Goal: Obtain resource: Download file/media

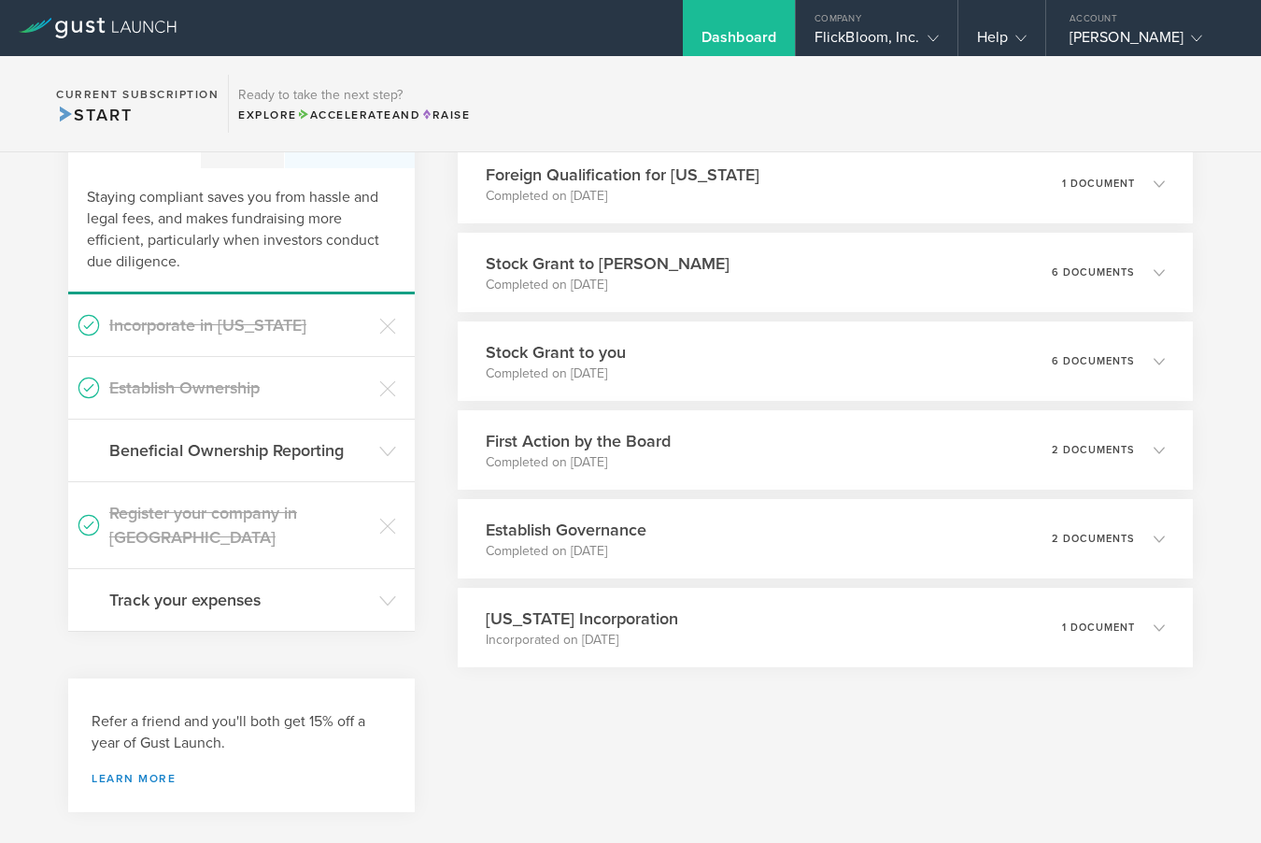
scroll to position [113, 0]
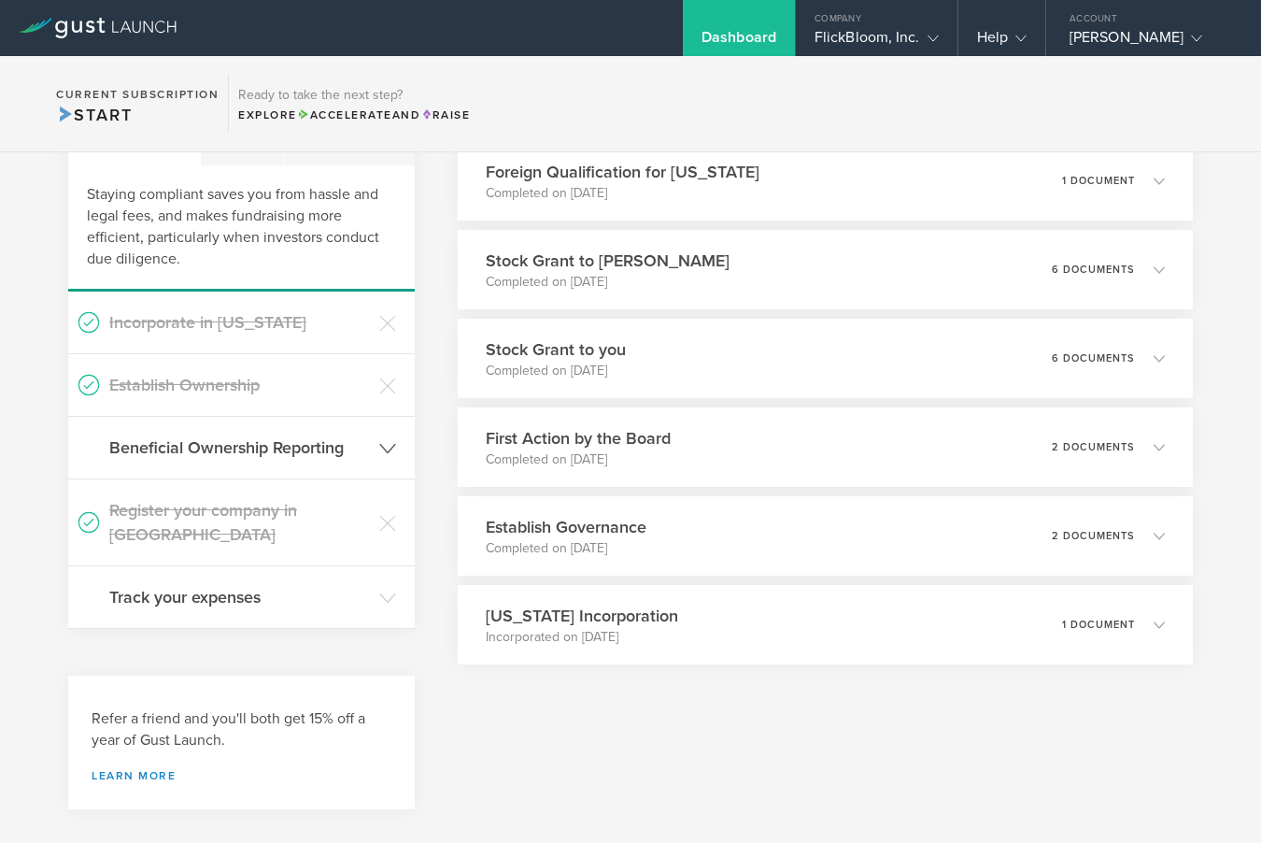
click at [302, 454] on h3 "Beneficial Ownership Reporting" at bounding box center [239, 447] width 261 height 24
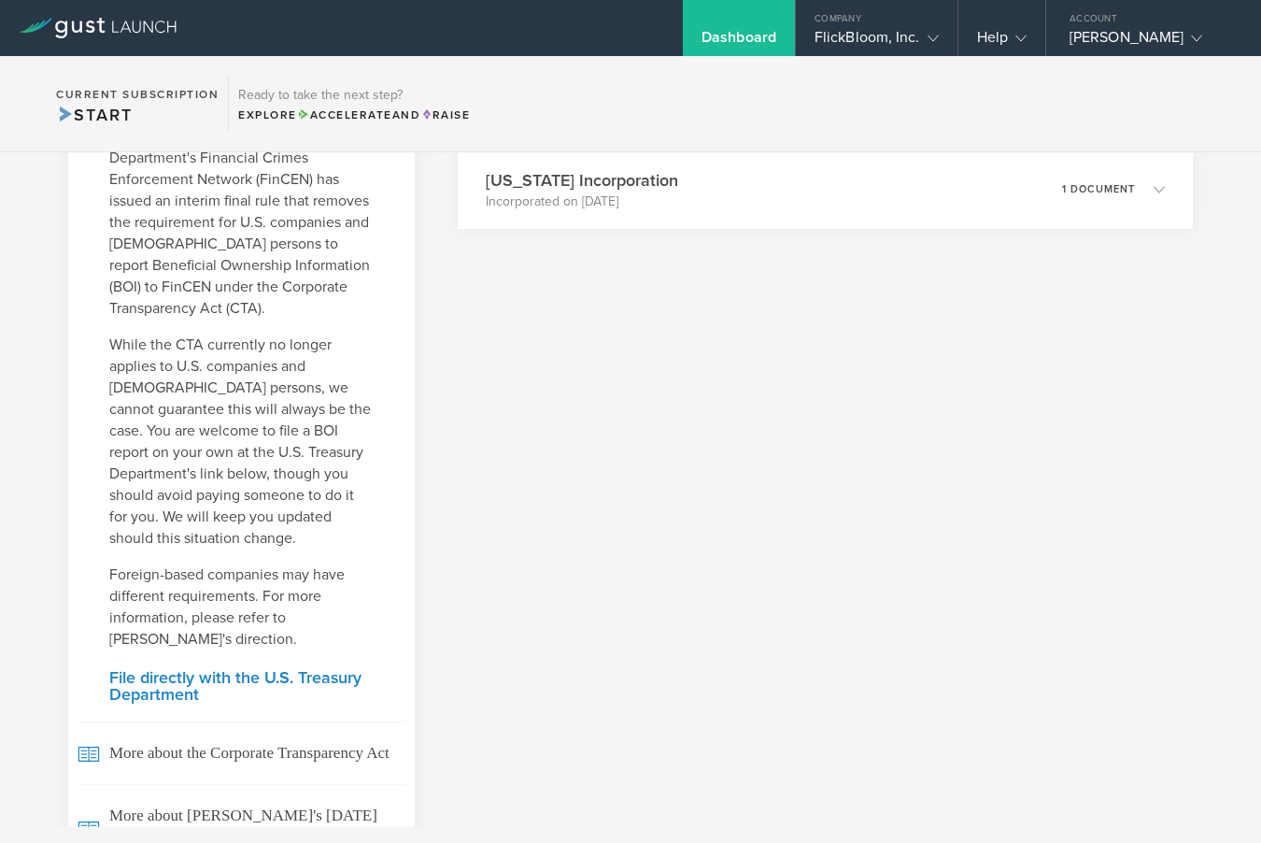
scroll to position [549, 0]
click at [346, 675] on link "File directly with the U.S. Treasury Department" at bounding box center [241, 685] width 264 height 34
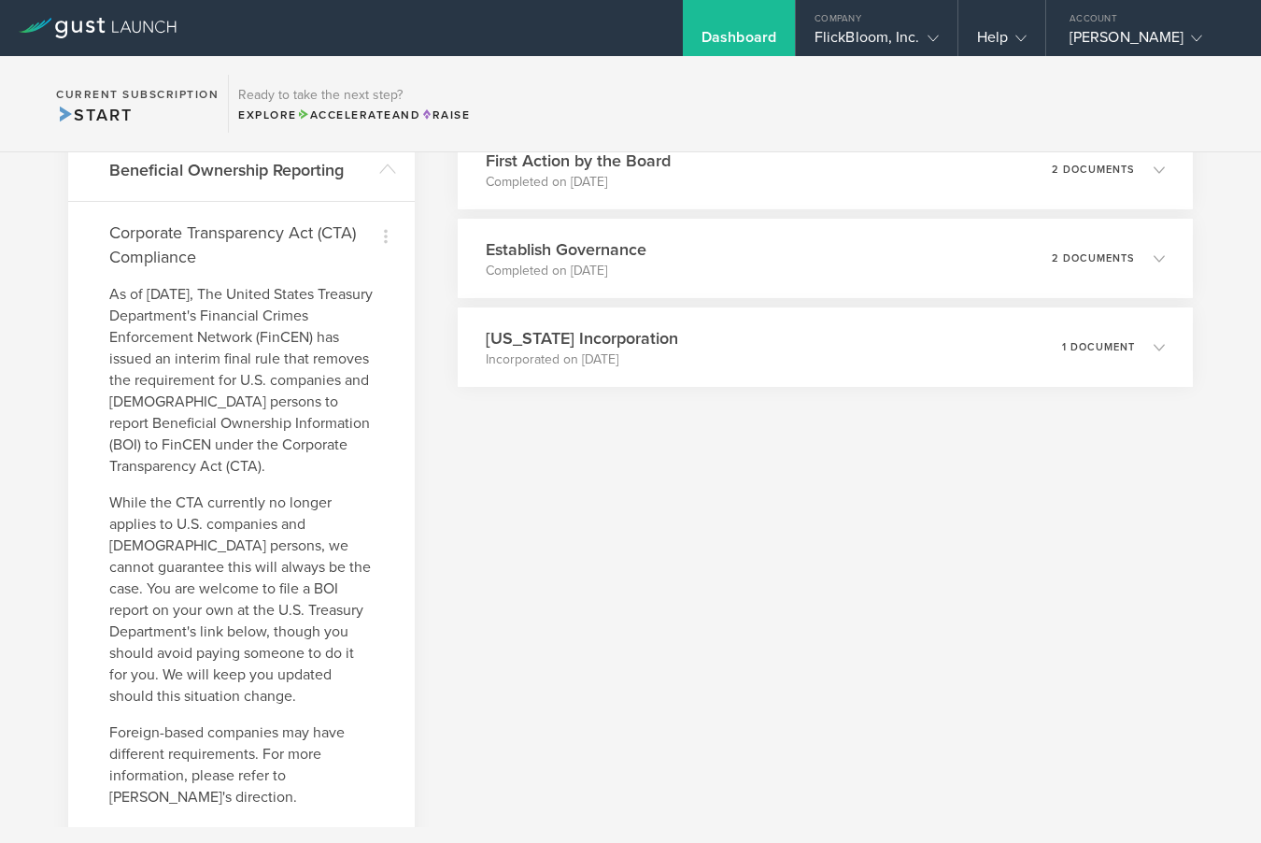
scroll to position [391, 0]
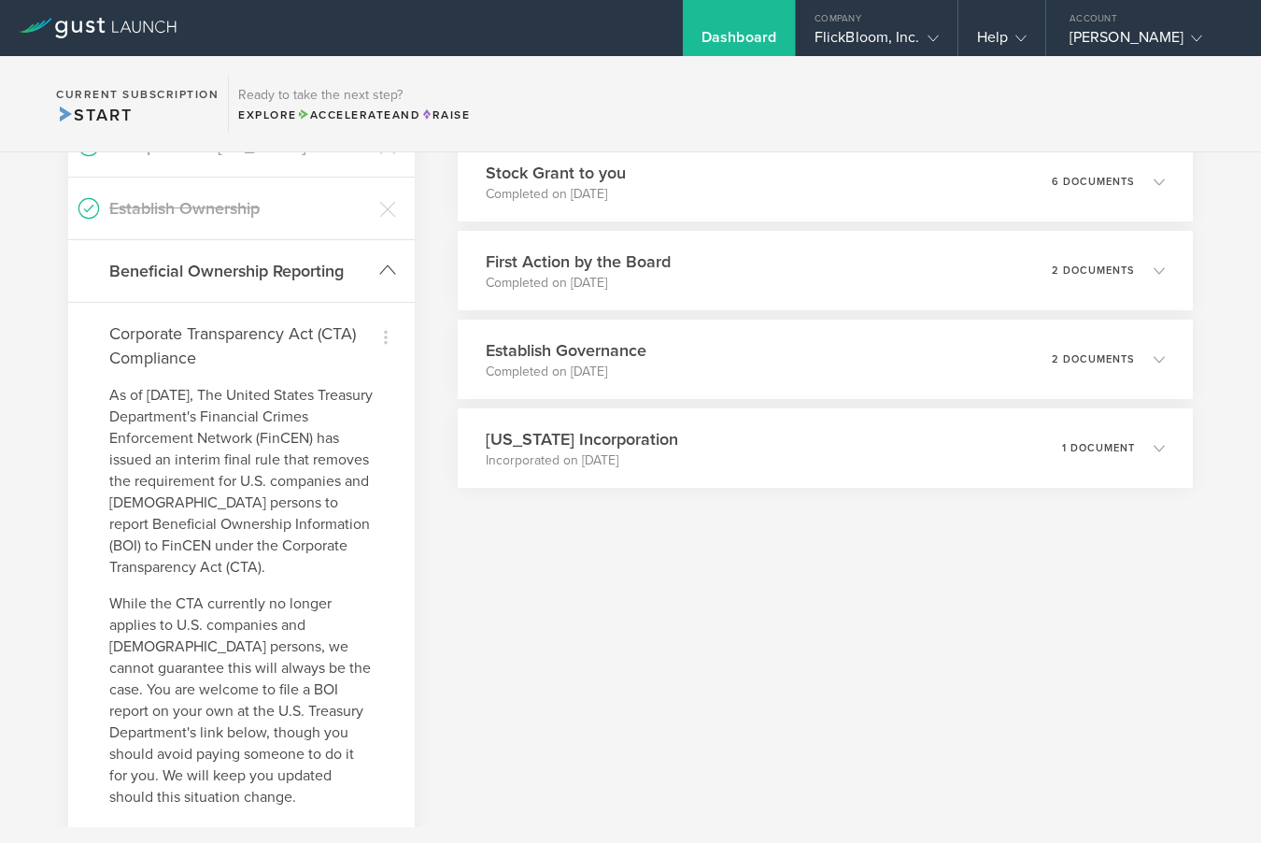
click at [374, 263] on header "Beneficial Ownership Reporting" at bounding box center [241, 271] width 347 height 62
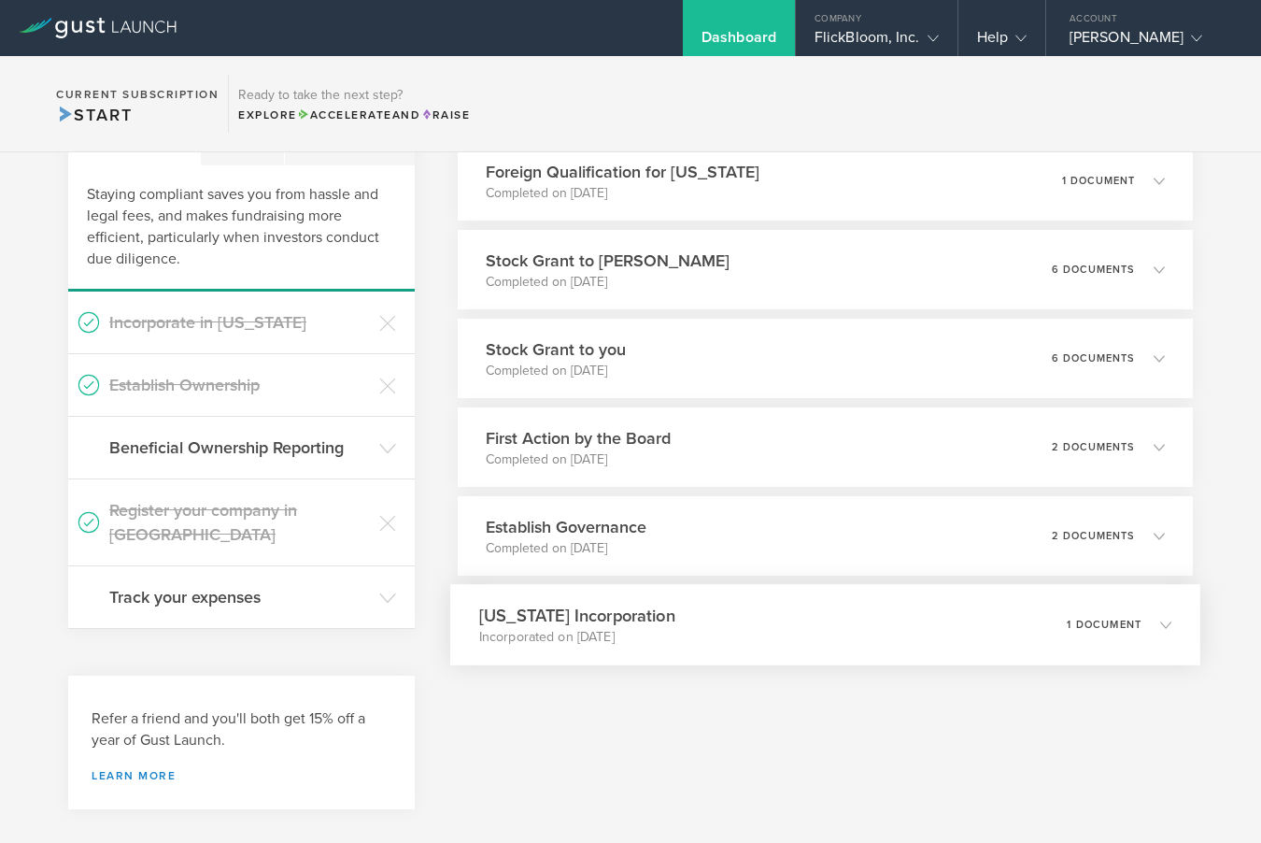
click at [886, 630] on div "Delaware Incorporation Incorporated on Mar 13, 2025 1 document" at bounding box center [825, 624] width 750 height 81
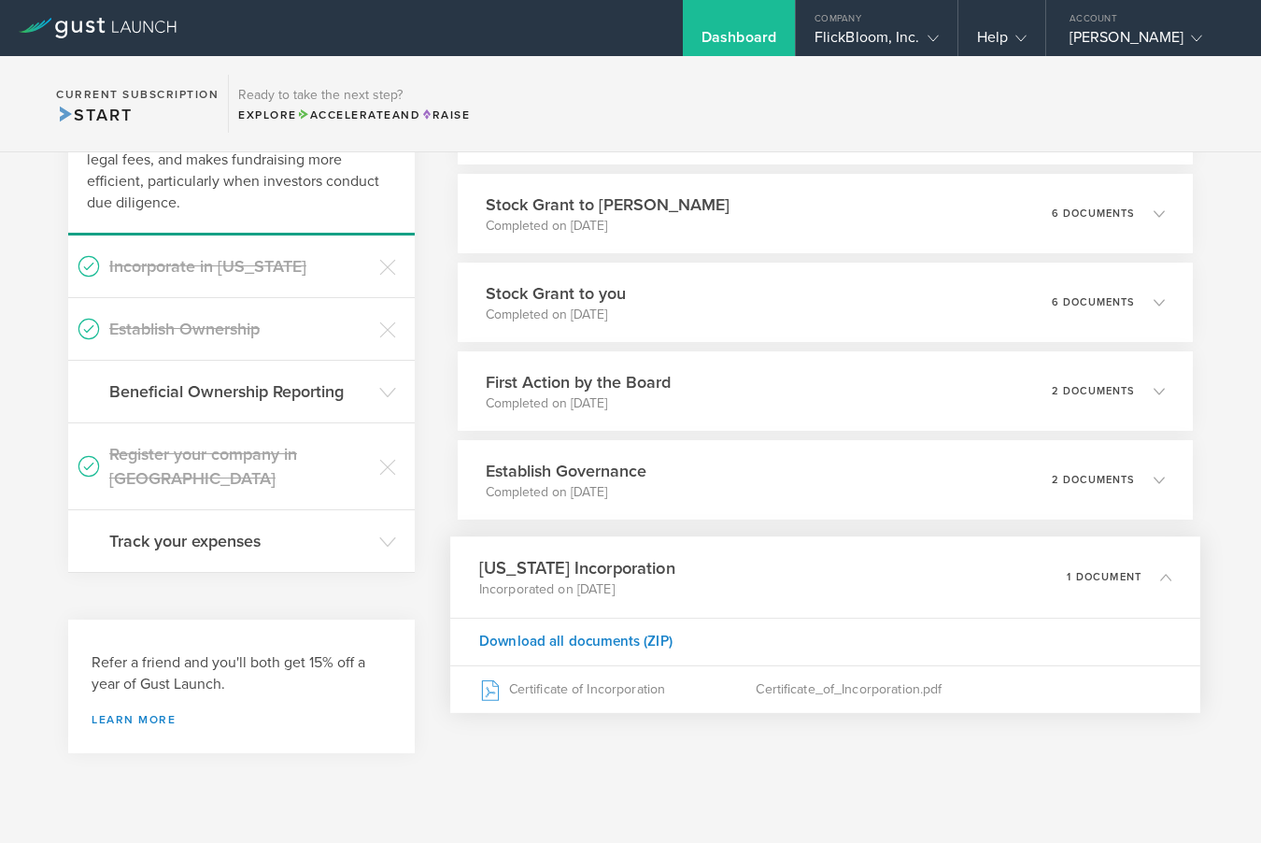
scroll to position [170, 0]
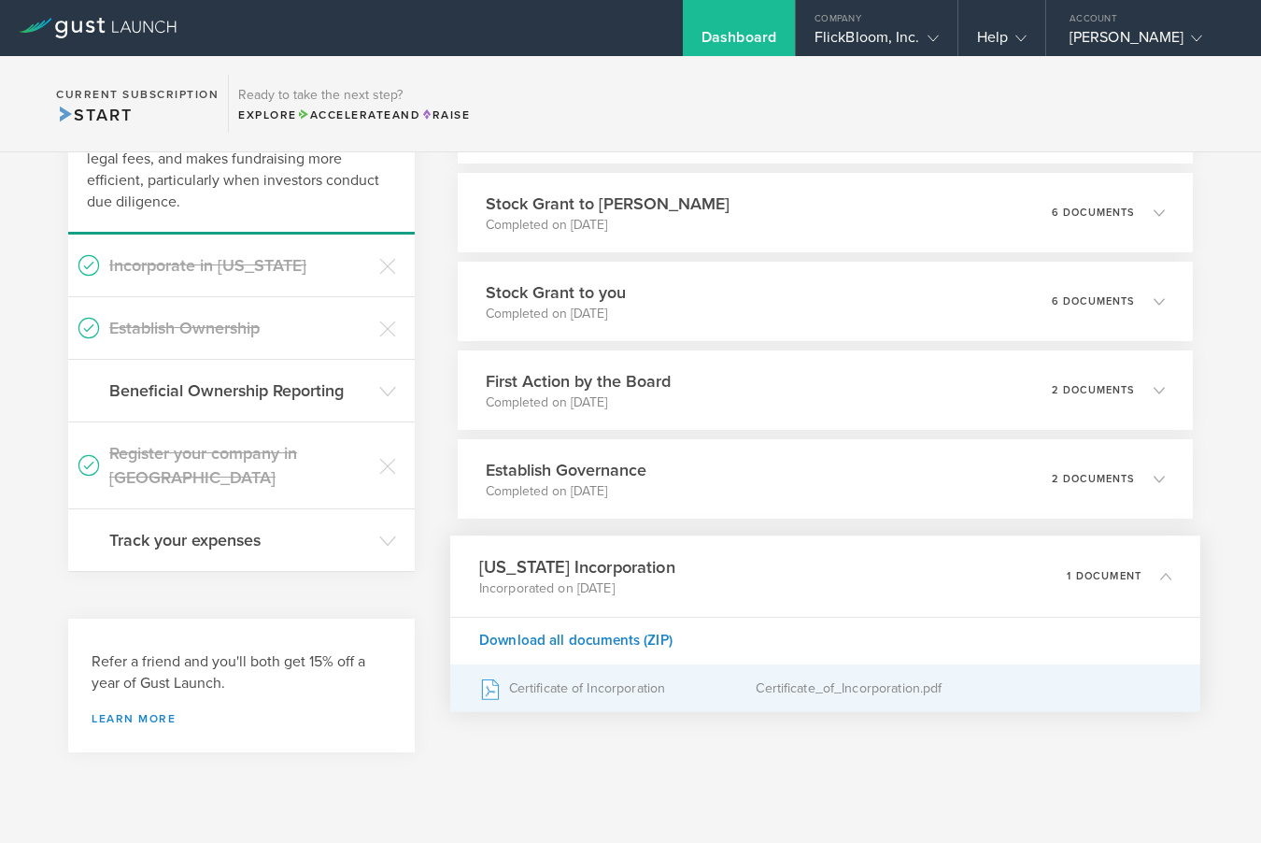
click at [583, 689] on div "Certificate of Incorporation" at bounding box center [616, 688] width 277 height 47
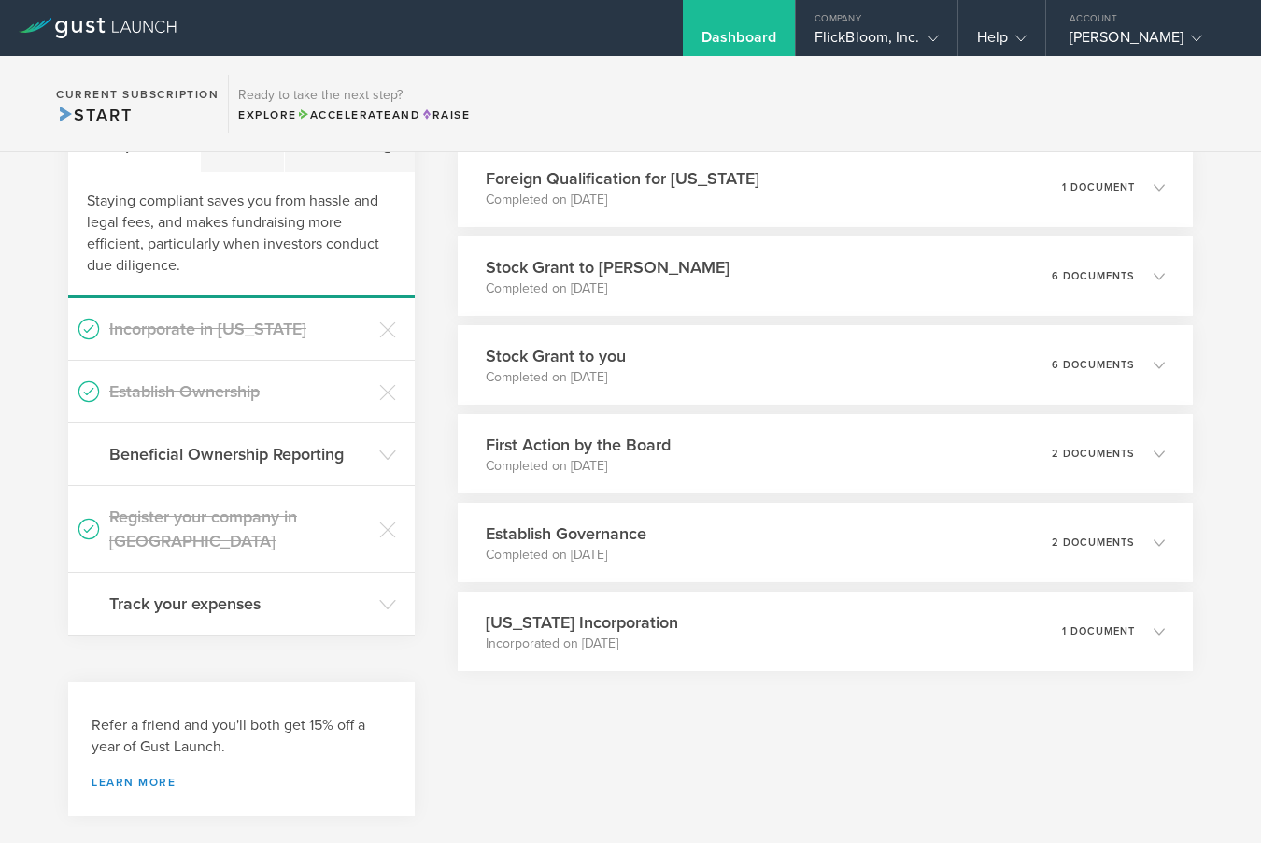
scroll to position [113, 0]
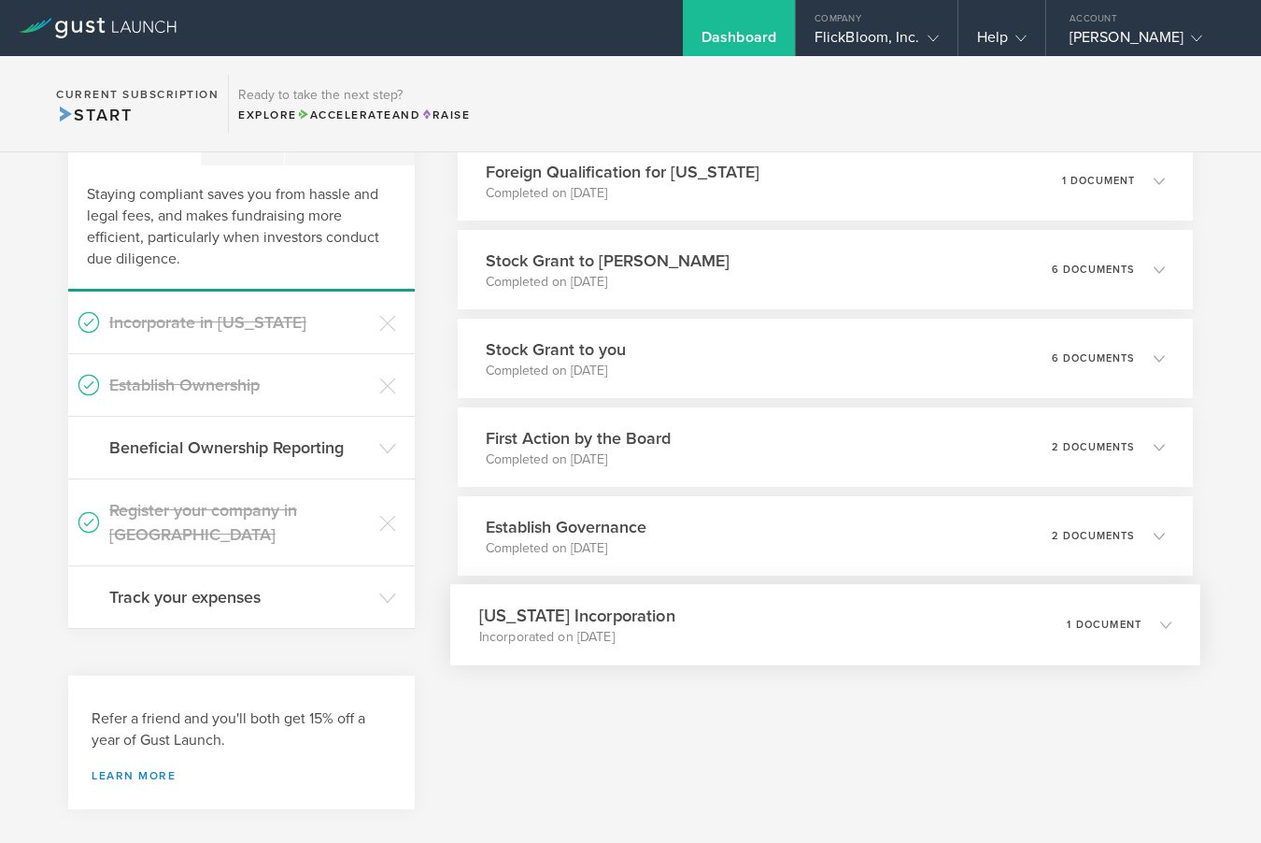
click at [1163, 625] on icon at bounding box center [1165, 623] width 11 height 11
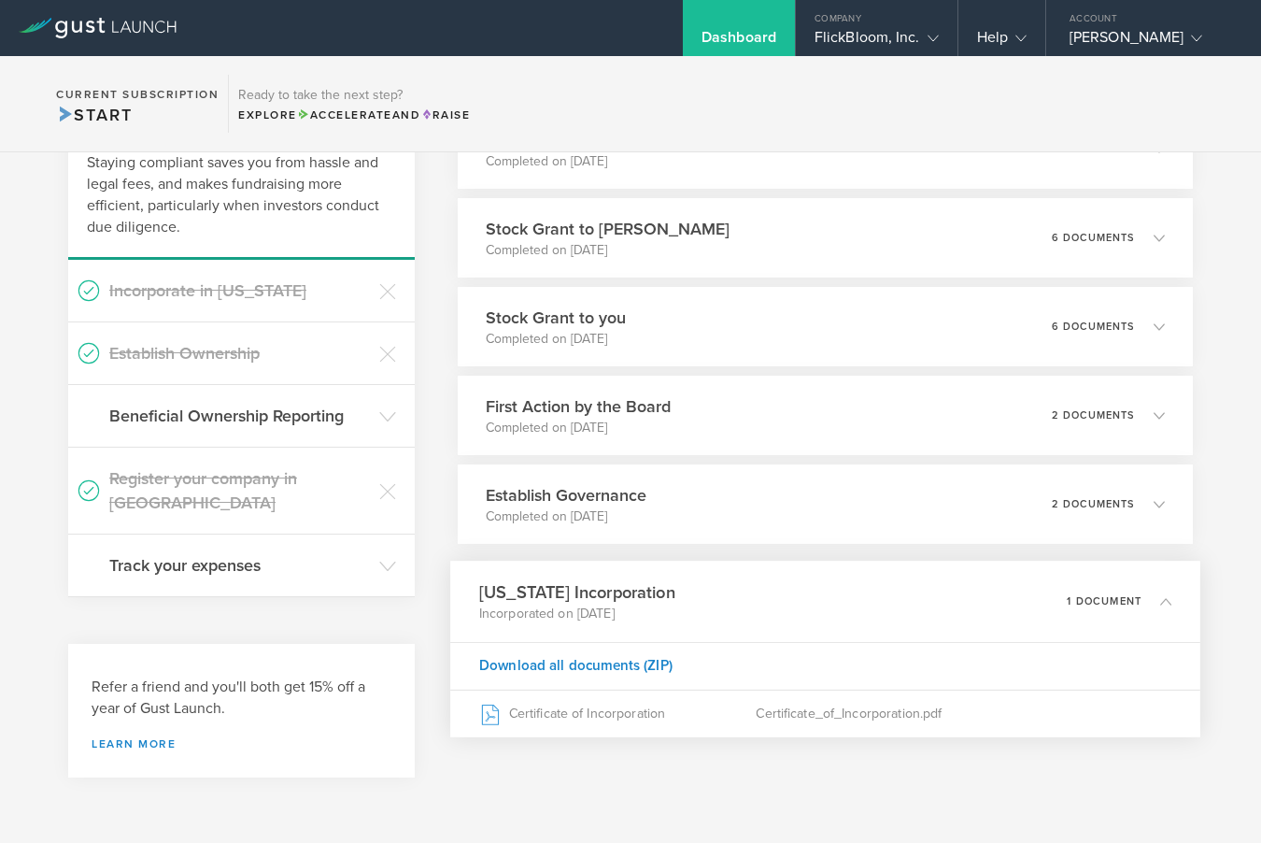
scroll to position [170, 0]
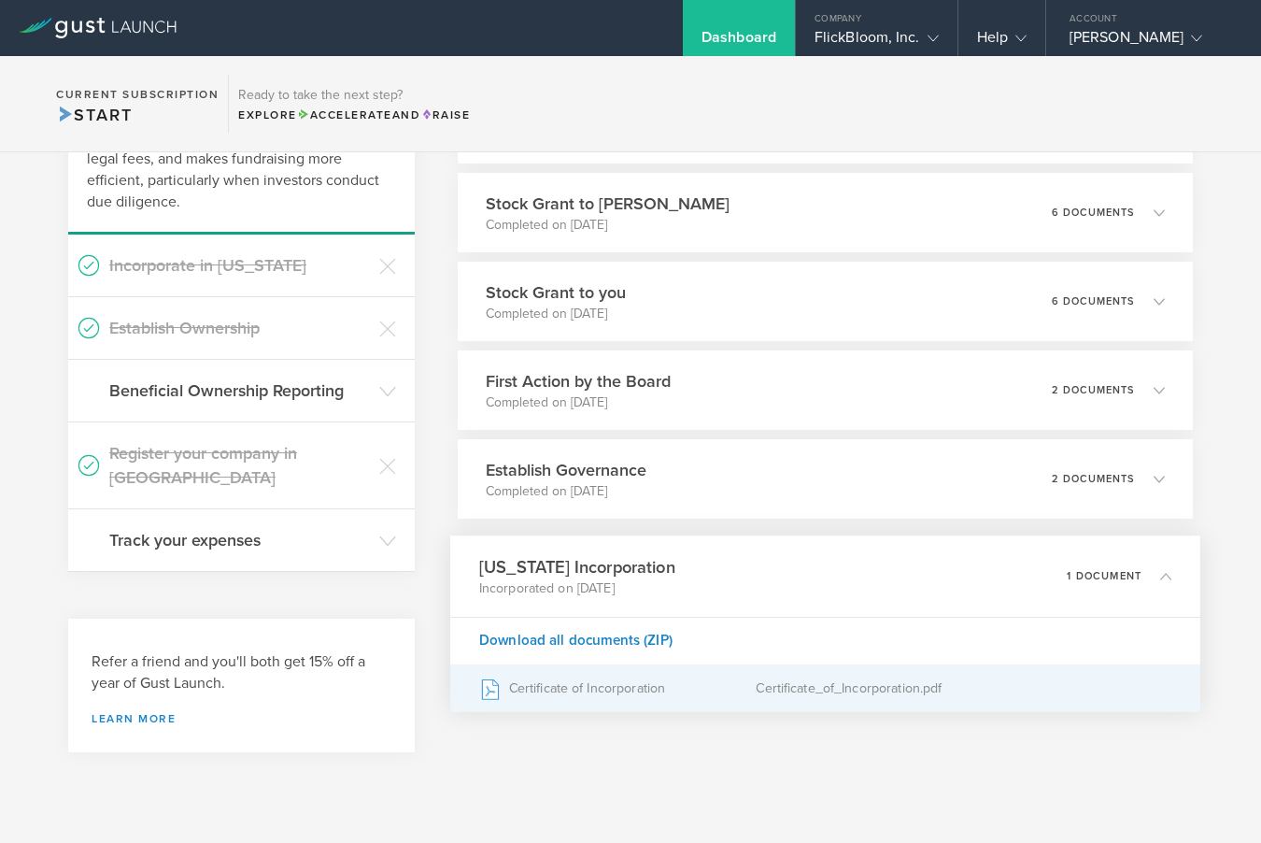
click at [878, 696] on div "Certificate_of_Incorporation.pdf" at bounding box center [964, 688] width 416 height 47
click at [574, 687] on div "Certificate of Incorporation" at bounding box center [616, 688] width 277 height 47
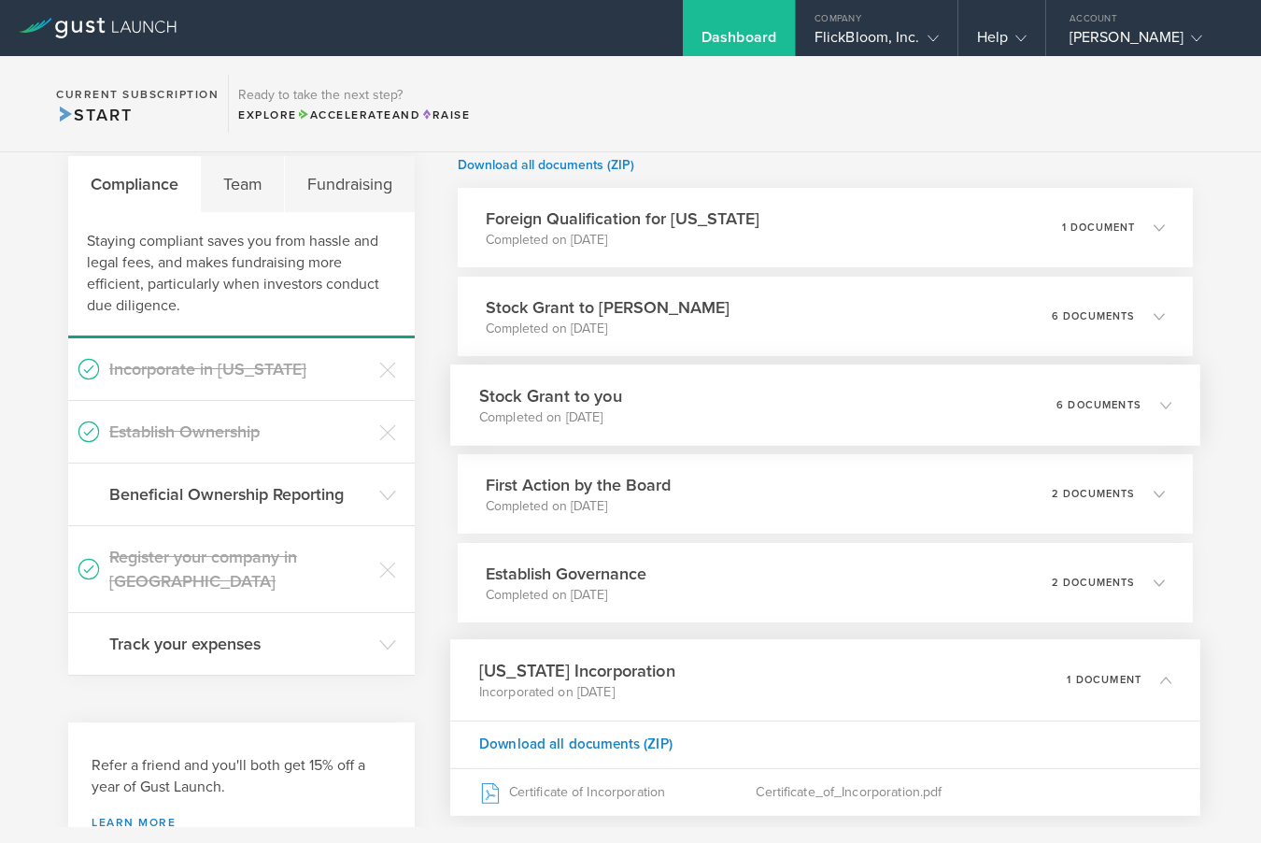
scroll to position [0, 0]
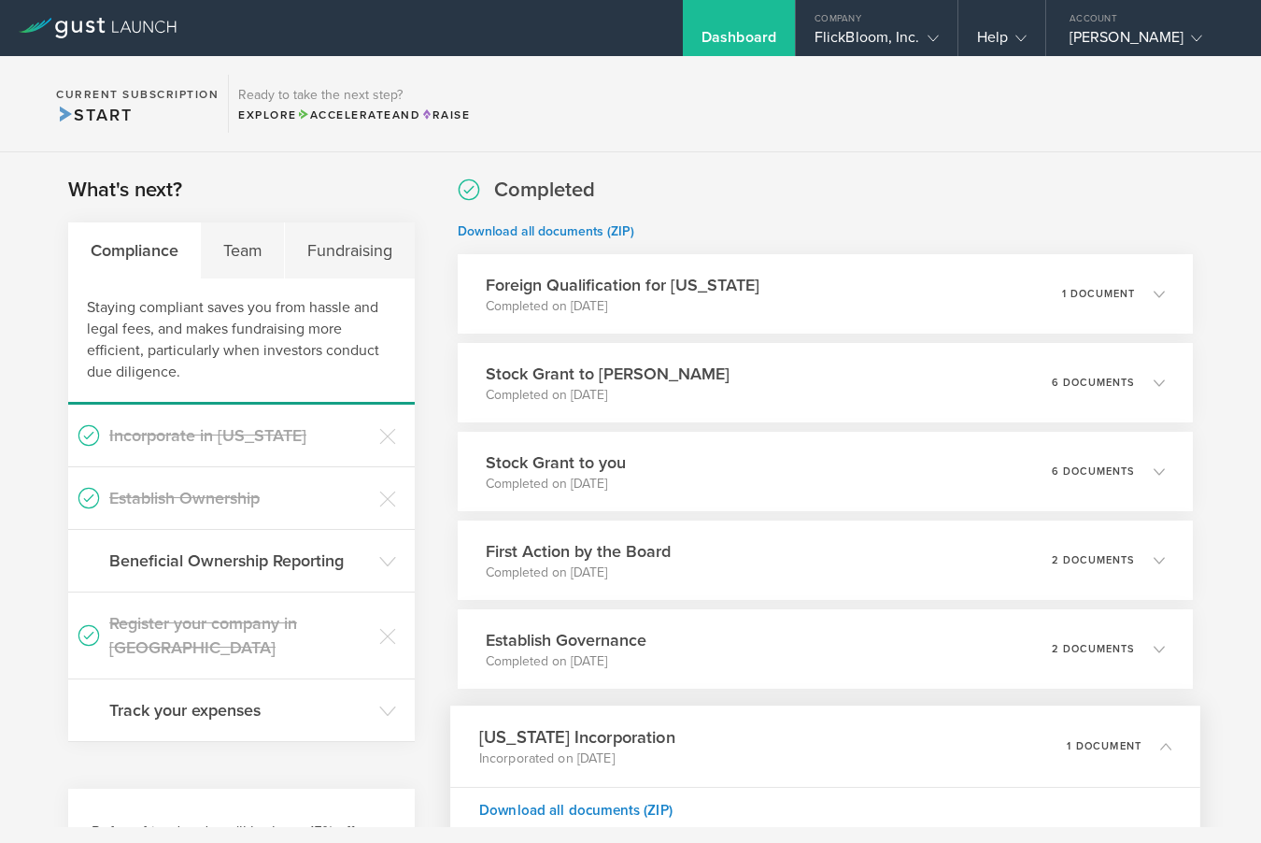
click at [859, 206] on div "Completed Download all documents (ZIP) Foreign Qualification for [US_STATE] Com…" at bounding box center [825, 528] width 735 height 704
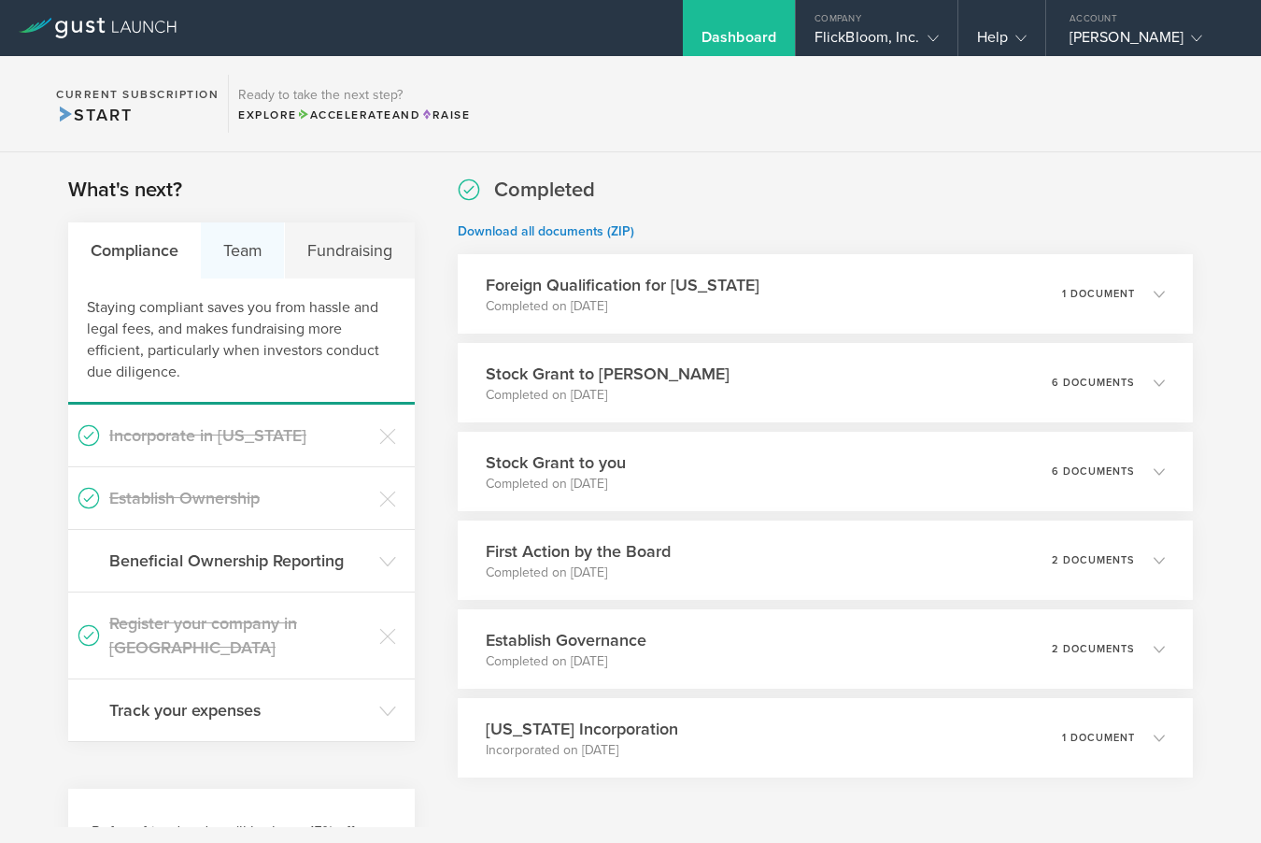
click at [249, 257] on div "Team" at bounding box center [243, 250] width 84 height 56
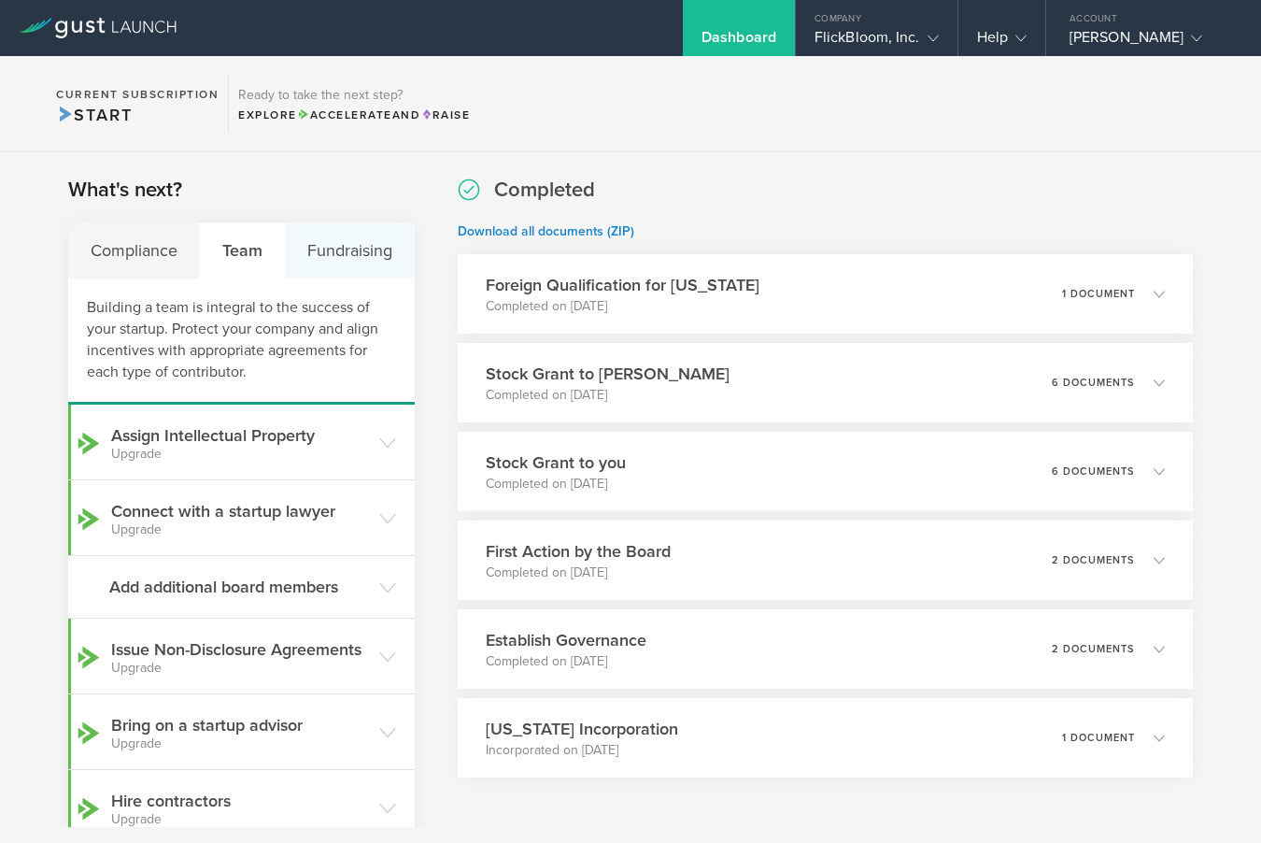
click at [351, 253] on div "Fundraising" at bounding box center [349, 250] width 129 height 56
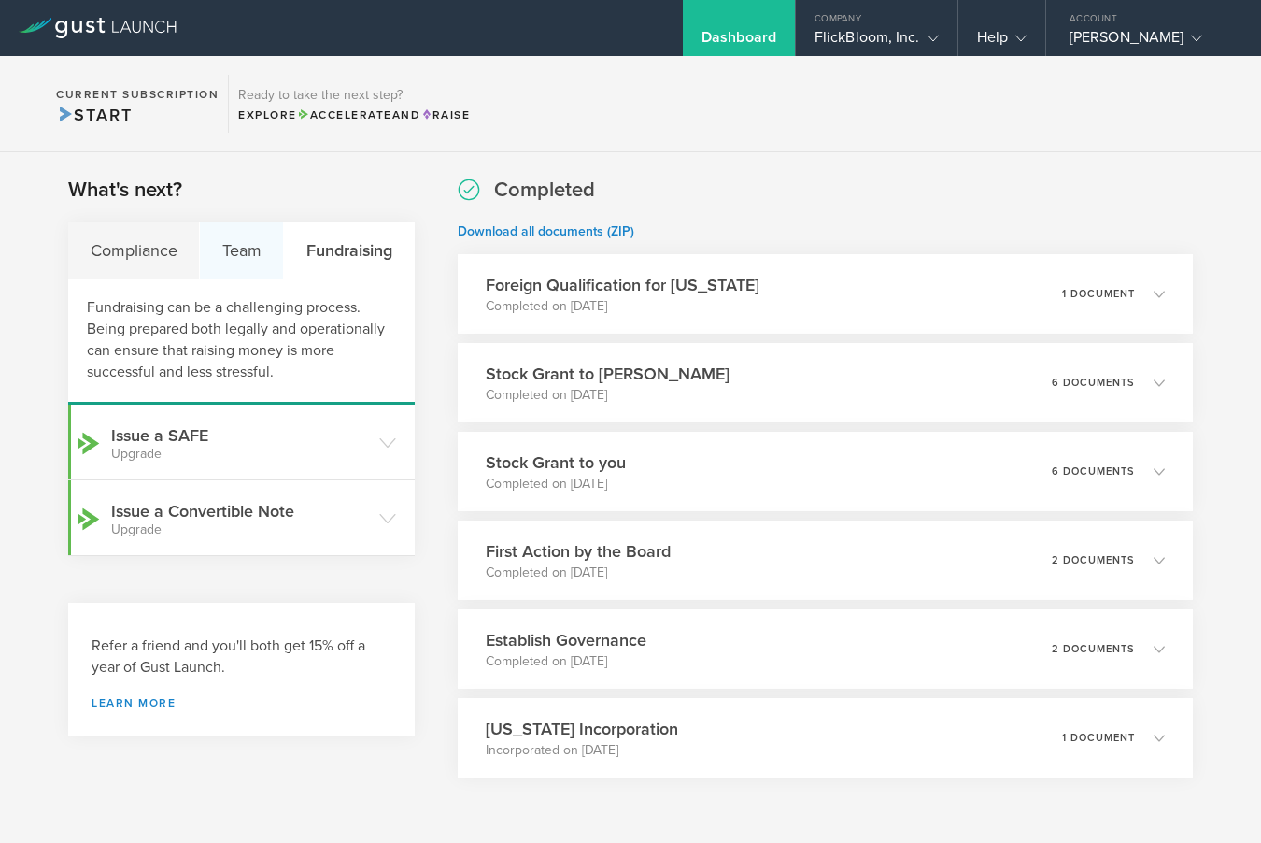
click at [224, 246] on div "Team" at bounding box center [242, 250] width 84 height 56
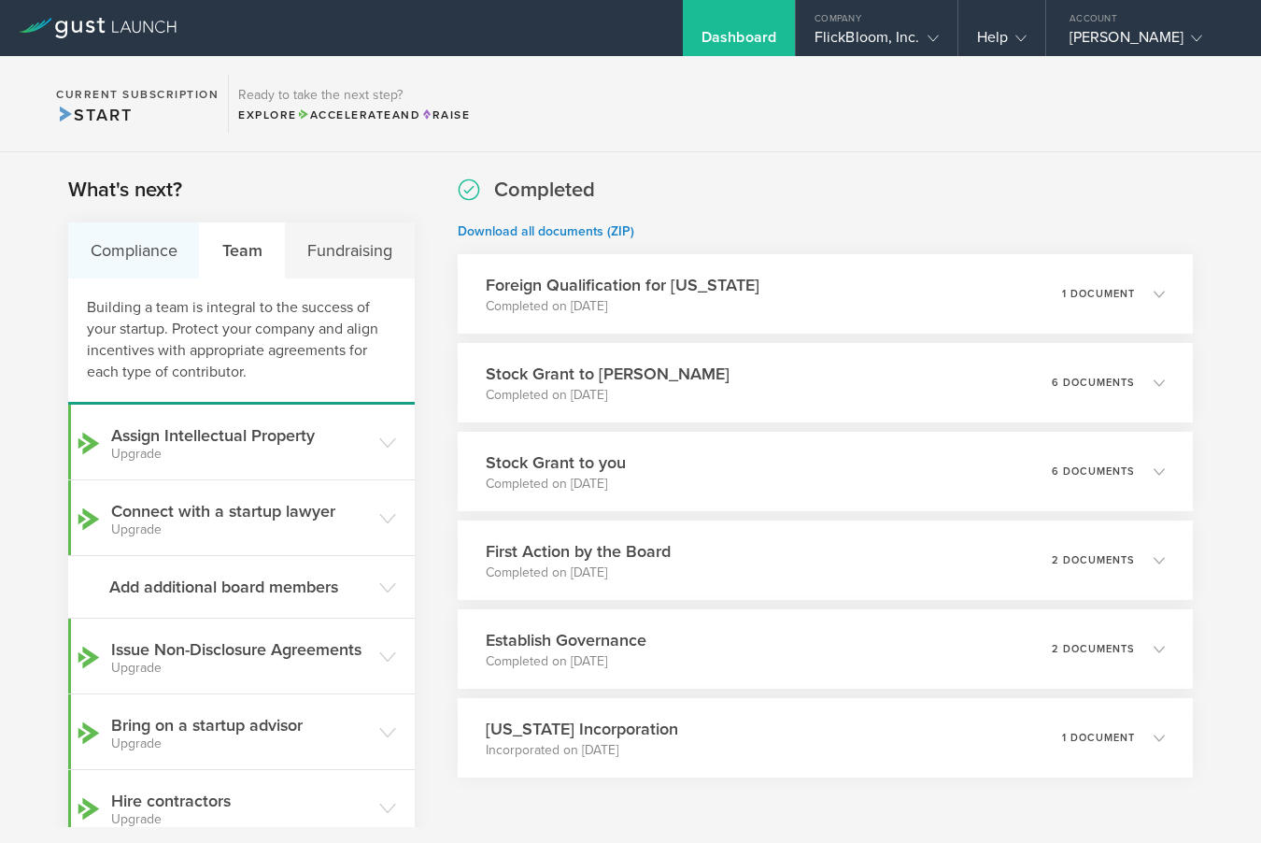
click at [113, 250] on div "Compliance" at bounding box center [134, 250] width 132 height 56
